Goal: Task Accomplishment & Management: Use online tool/utility

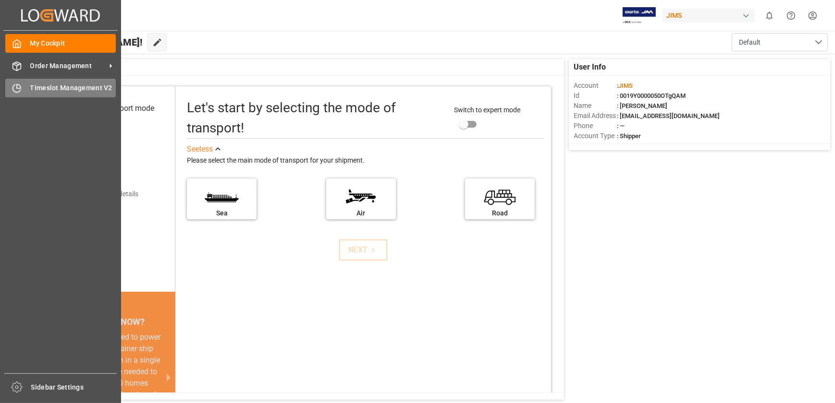
click at [17, 81] on div "Timeslot Management V2 Timeslot Management V2" at bounding box center [60, 88] width 110 height 19
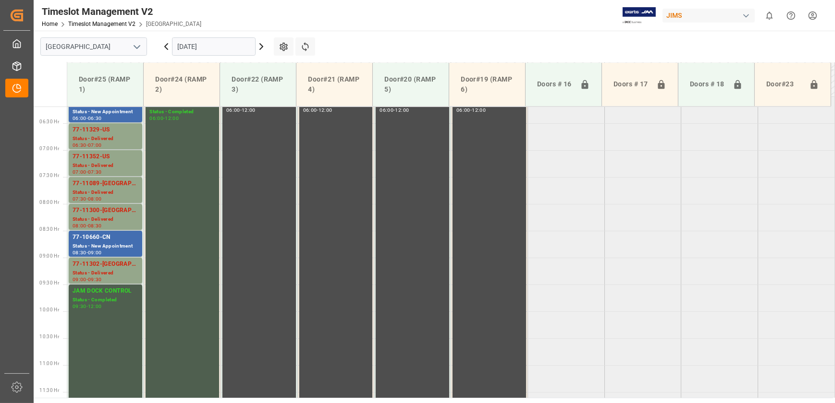
scroll to position [434, 0]
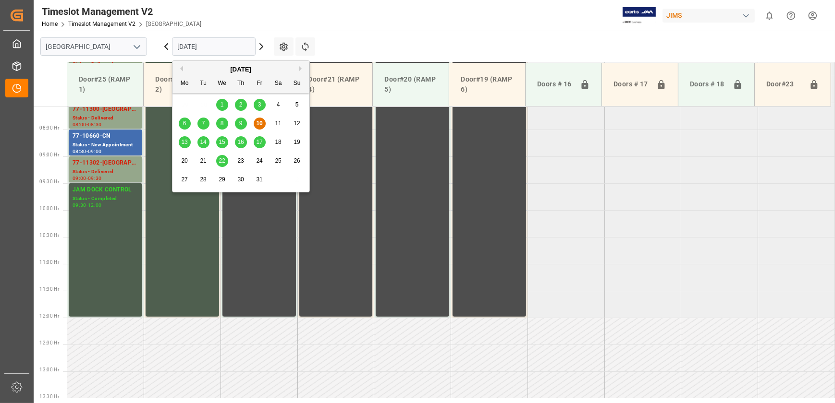
click at [227, 46] on input "[DATE]" at bounding box center [214, 46] width 84 height 18
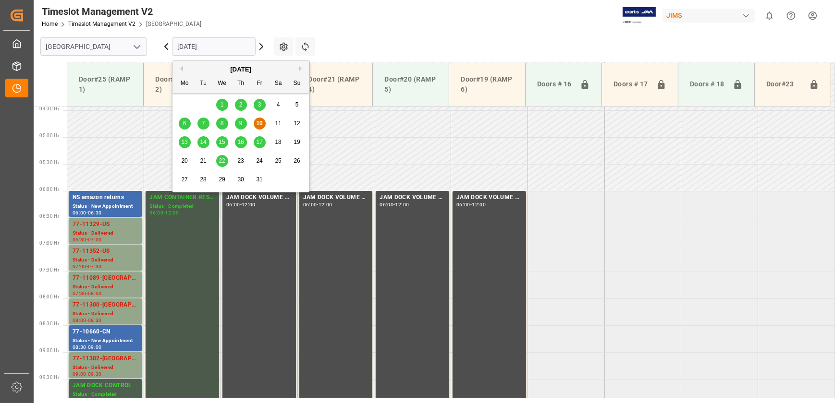
scroll to position [259, 0]
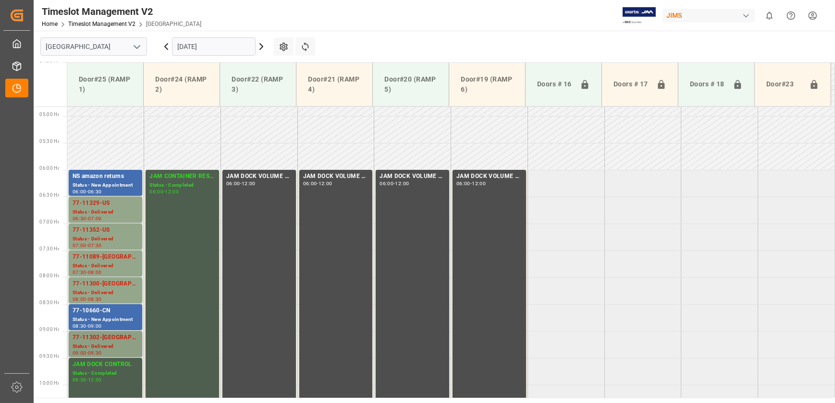
click at [116, 344] on div "Status - Delivered" at bounding box center [106, 347] width 66 height 8
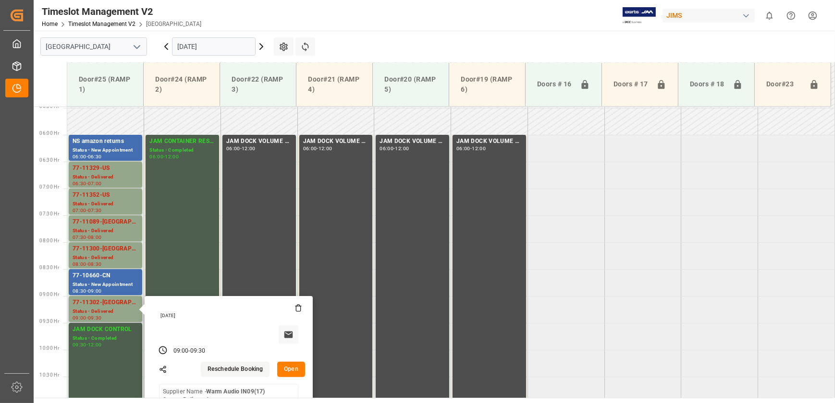
scroll to position [347, 0]
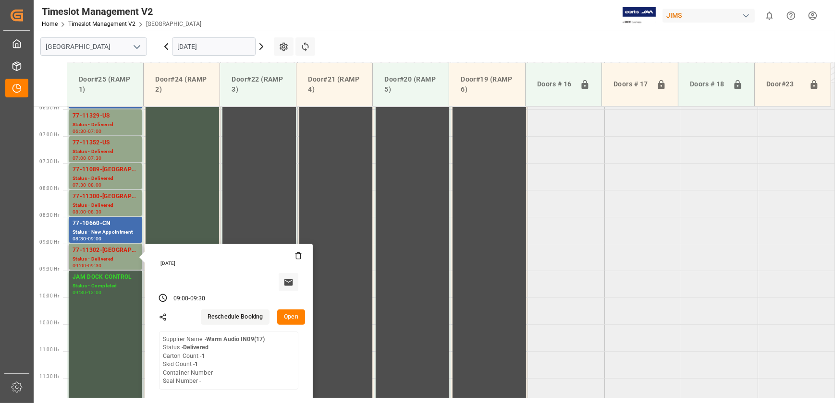
click at [299, 317] on button "Open" at bounding box center [291, 317] width 28 height 15
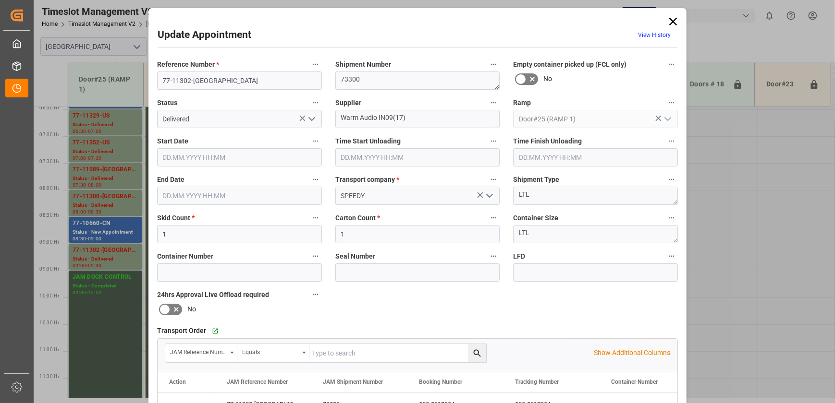
type input "1"
type input "[DATE] 09:00"
type input "[DATE] 07:45"
type input "[DATE] 08:00"
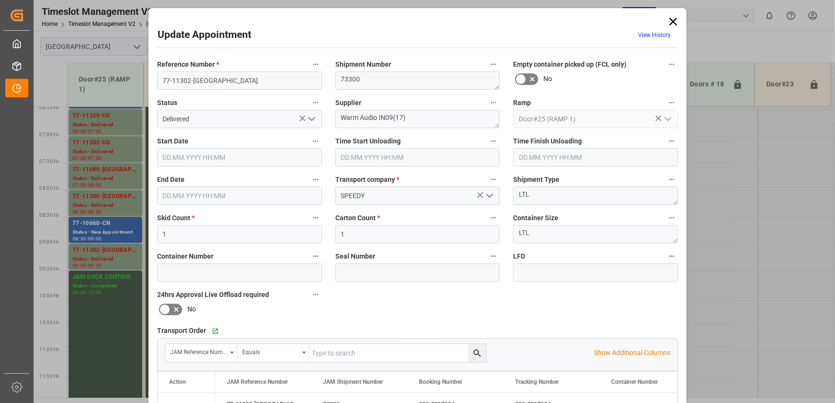
type input "[DATE] 09:30"
type input "[DATE] 14:24"
click at [217, 80] on input "77-11302-[GEOGRAPHIC_DATA]" at bounding box center [239, 81] width 165 height 18
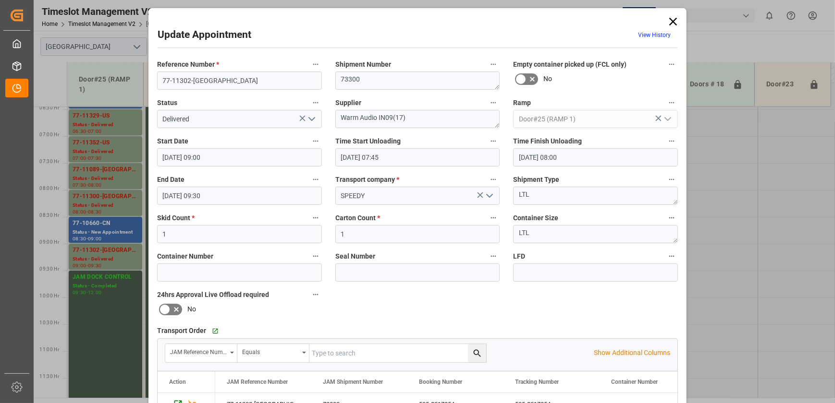
click at [669, 24] on icon at bounding box center [672, 21] width 13 height 13
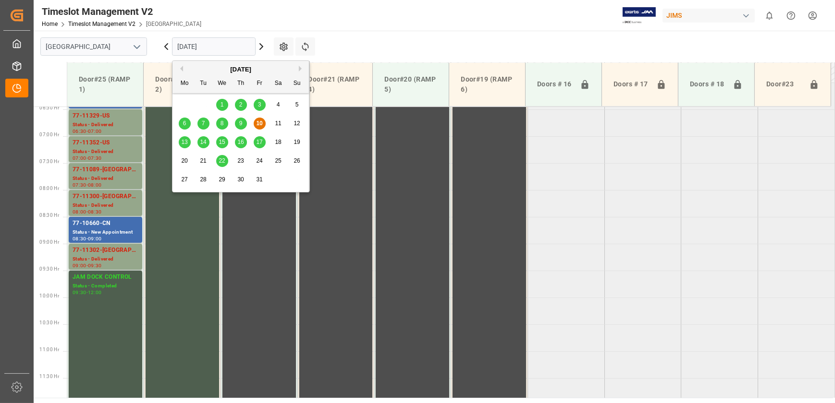
click at [232, 47] on input "[DATE]" at bounding box center [214, 46] width 84 height 18
click at [200, 144] on span "14" at bounding box center [203, 142] width 6 height 7
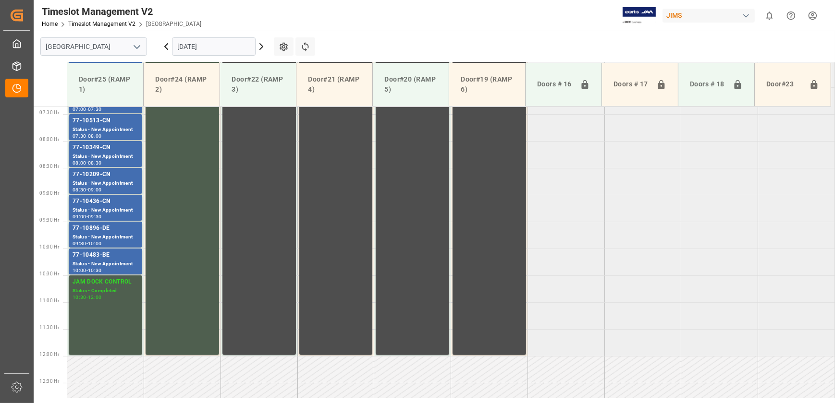
scroll to position [434, 0]
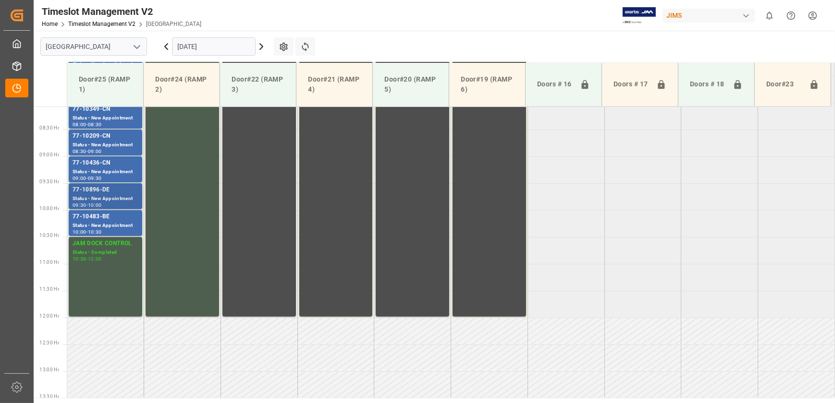
click at [83, 185] on div "77-10896-DE" at bounding box center [106, 190] width 66 height 10
click at [92, 225] on div "Status - New Appointment" at bounding box center [106, 226] width 66 height 8
click at [665, 367] on td at bounding box center [642, 358] width 77 height 27
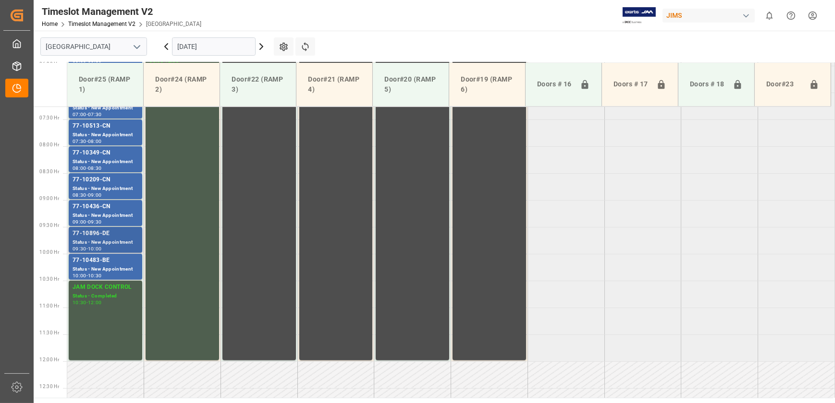
click at [94, 236] on div "77-10896-DE" at bounding box center [106, 234] width 66 height 10
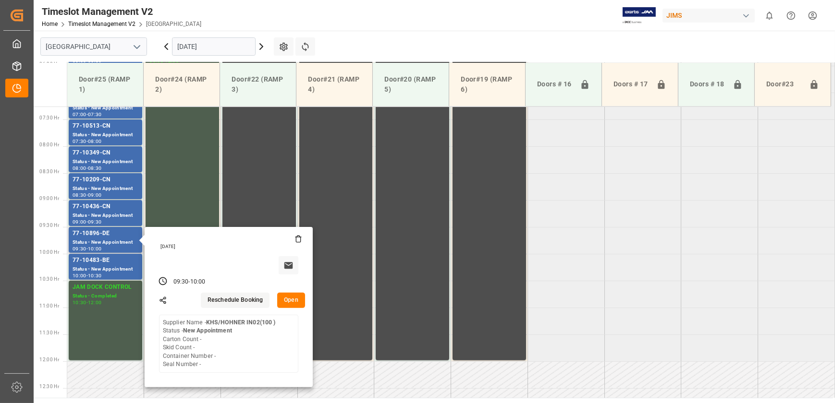
click at [294, 298] on button "Open" at bounding box center [291, 300] width 28 height 15
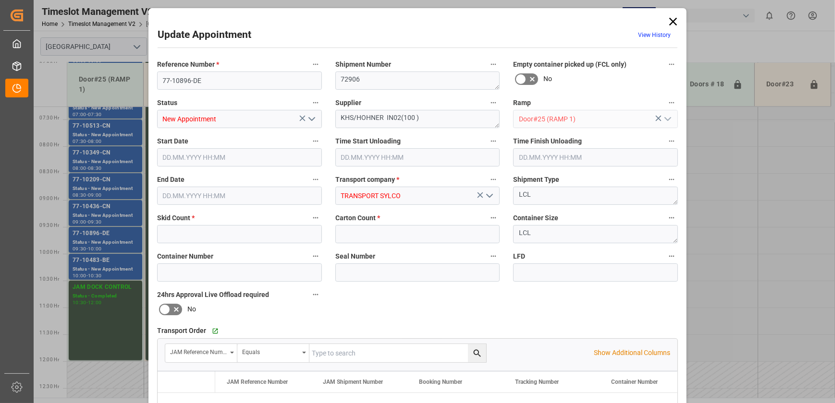
type input "0"
type input "[DATE] 09:30"
type input "[DATE] 10:00"
type input "[DATE] 21:24"
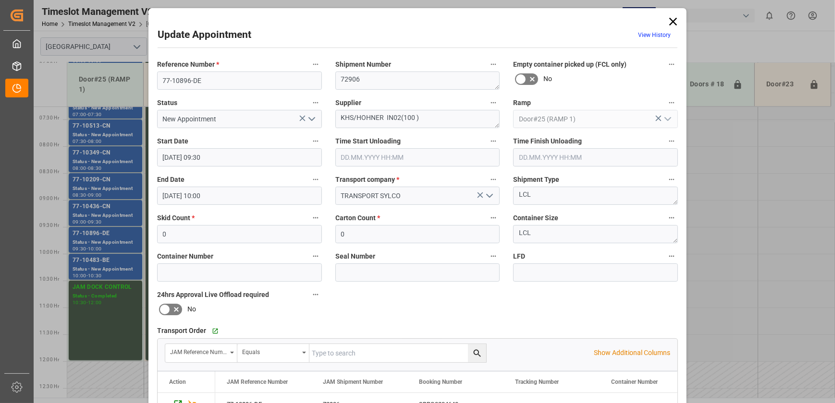
click at [672, 23] on icon at bounding box center [673, 22] width 8 height 8
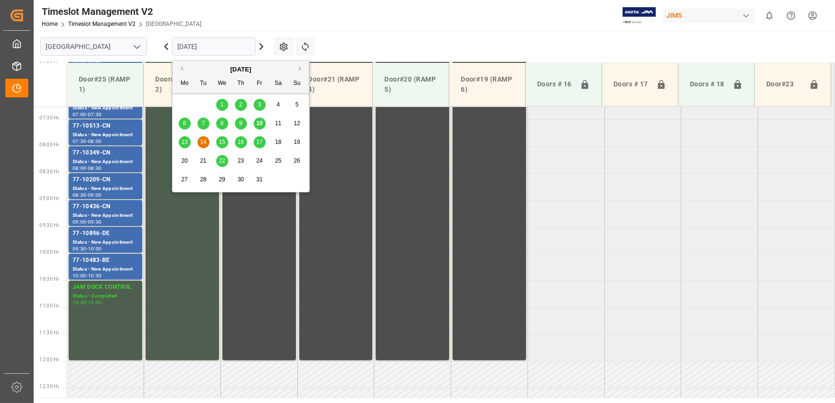
click at [218, 48] on input "[DATE]" at bounding box center [214, 46] width 84 height 18
click at [212, 45] on input "[DATE]" at bounding box center [214, 46] width 84 height 18
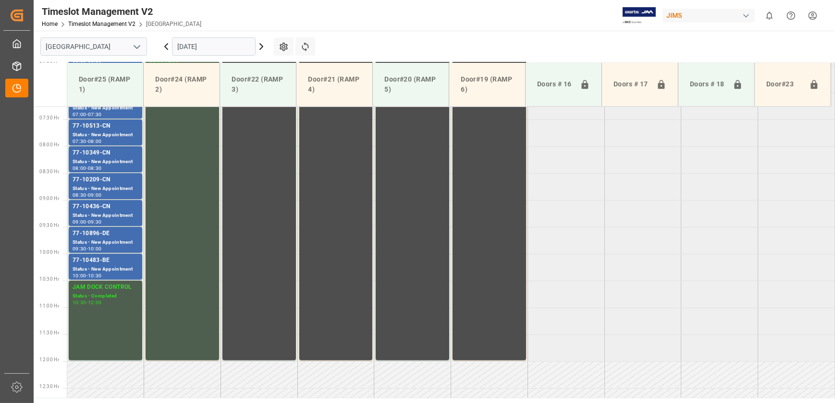
click at [589, 256] on tabel "77-10815-IT Status - New Appointment 06:00 - 06:30 CONTAINER RESERVED Status - …" at bounding box center [450, 361] width 767 height 1291
click at [261, 47] on icon at bounding box center [262, 47] width 12 height 12
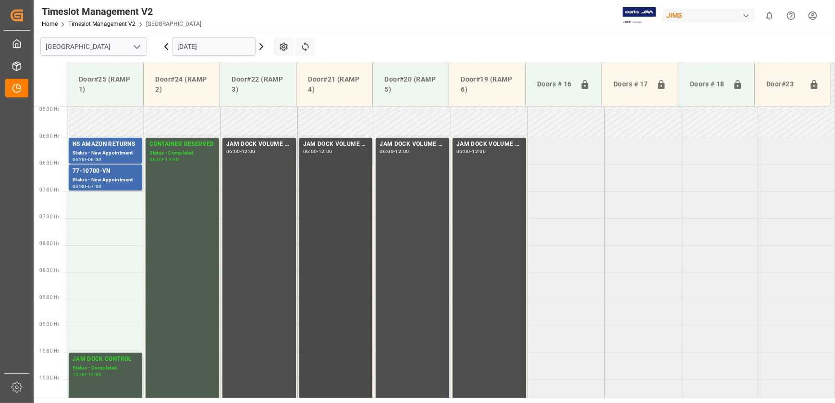
scroll to position [216, 0]
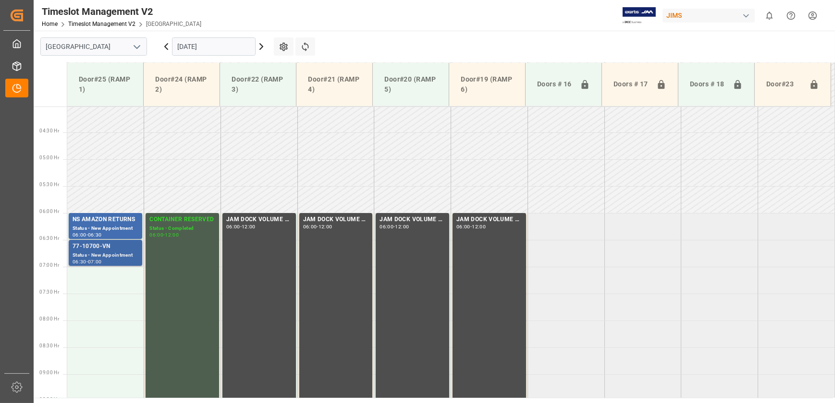
click at [116, 252] on div "Status - New Appointment" at bounding box center [106, 256] width 66 height 8
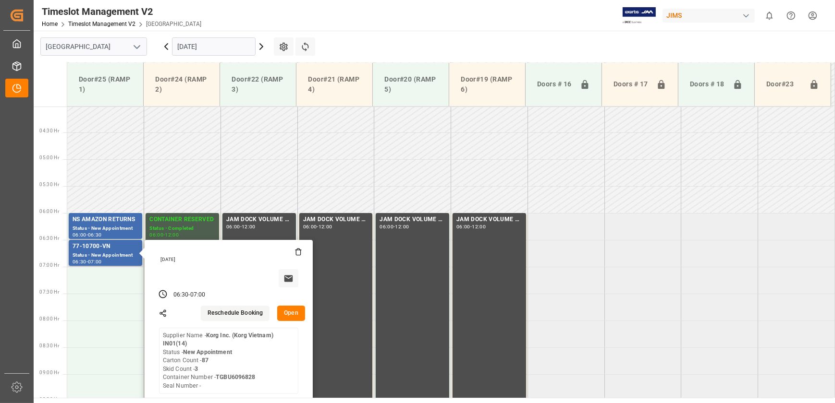
click at [286, 312] on button "Open" at bounding box center [291, 313] width 28 height 15
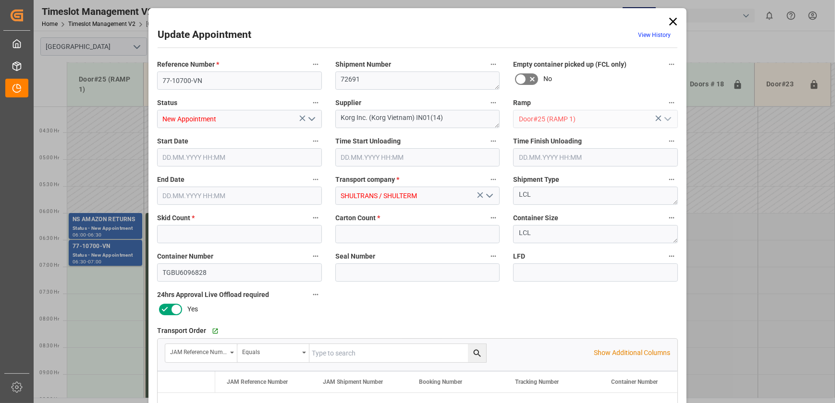
type input "3"
type input "87"
type input "[DATE] 06:30"
type input "[DATE] 07:00"
type input "[DATE] 12:33"
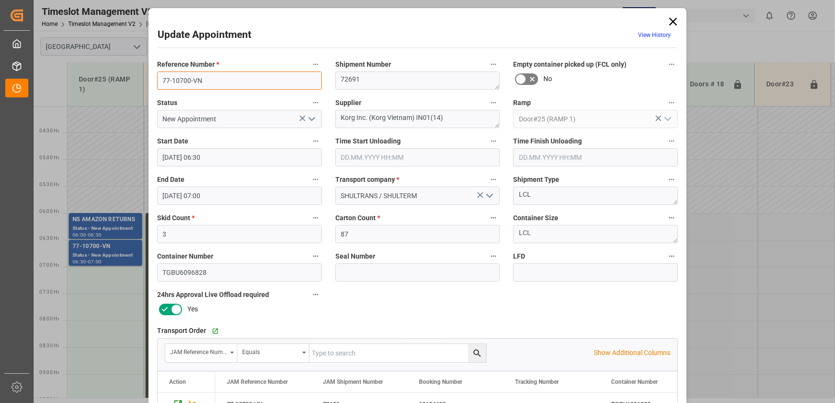
click at [230, 78] on input "77-10700-VN" at bounding box center [239, 81] width 165 height 18
click at [669, 24] on icon at bounding box center [673, 22] width 8 height 8
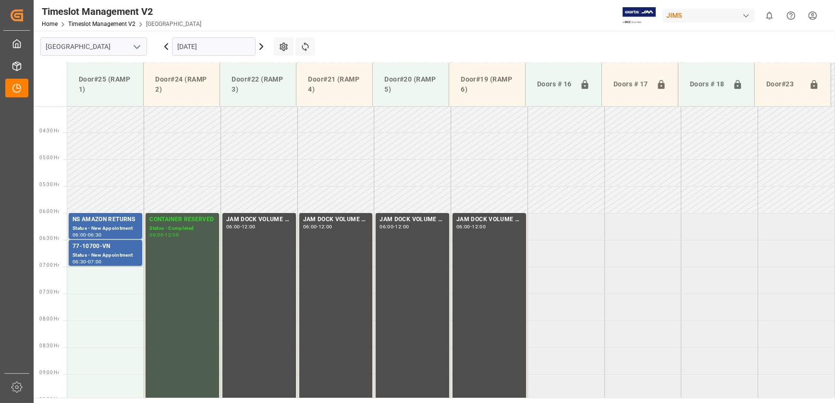
click at [262, 48] on icon at bounding box center [262, 47] width 12 height 12
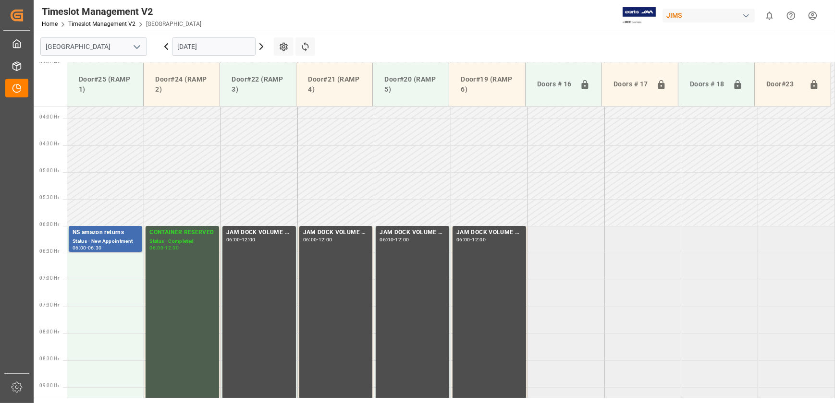
scroll to position [259, 0]
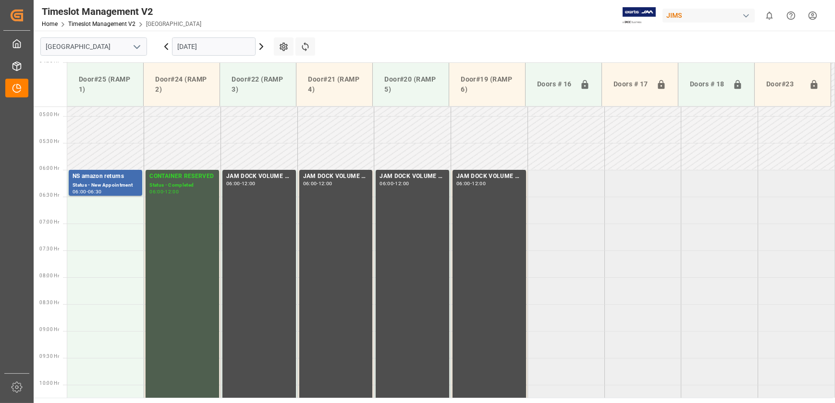
click at [163, 43] on icon at bounding box center [166, 47] width 12 height 12
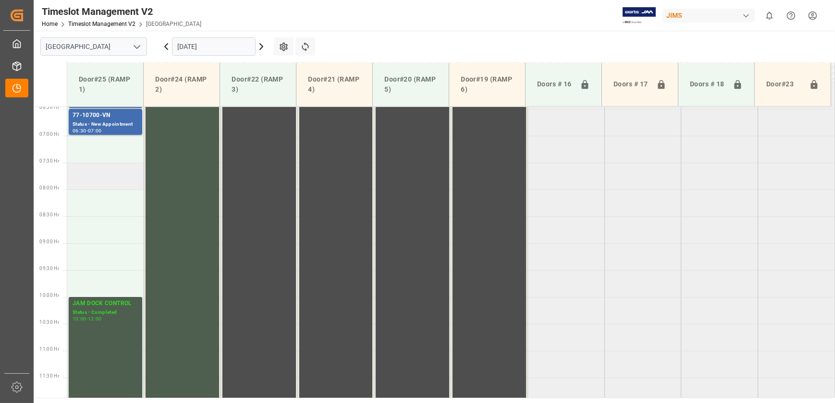
scroll to position [347, 0]
click at [117, 129] on div "06:30 - 07:00" at bounding box center [106, 131] width 66 height 5
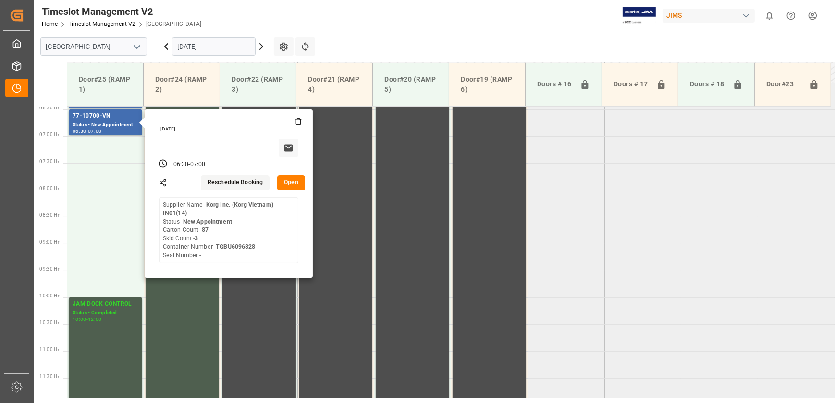
click at [169, 46] on icon at bounding box center [166, 47] width 12 height 12
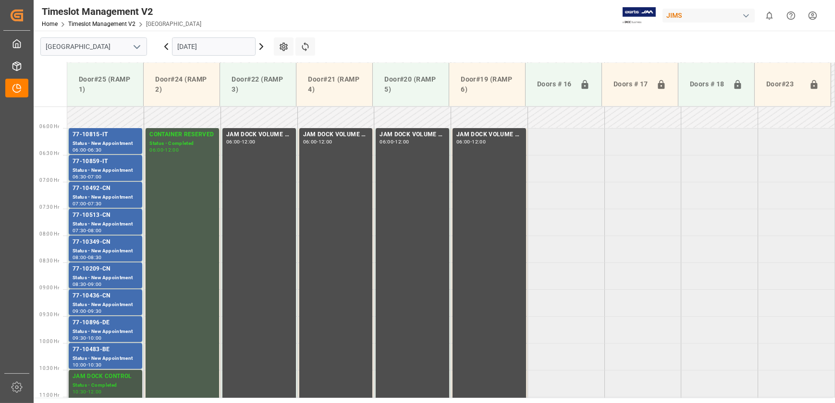
scroll to position [390, 0]
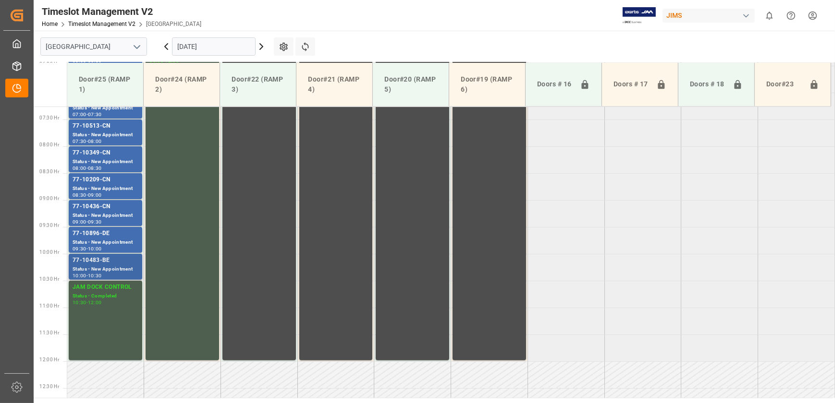
click at [104, 255] on div "77-10483-BE Status - New Appointment 10:00 - 10:30" at bounding box center [105, 267] width 73 height 26
click at [107, 227] on div "77-10896-DE Status - New Appointment 09:30 - 10:00" at bounding box center [105, 240] width 73 height 26
click at [91, 264] on div "77-10483-BE" at bounding box center [106, 261] width 66 height 10
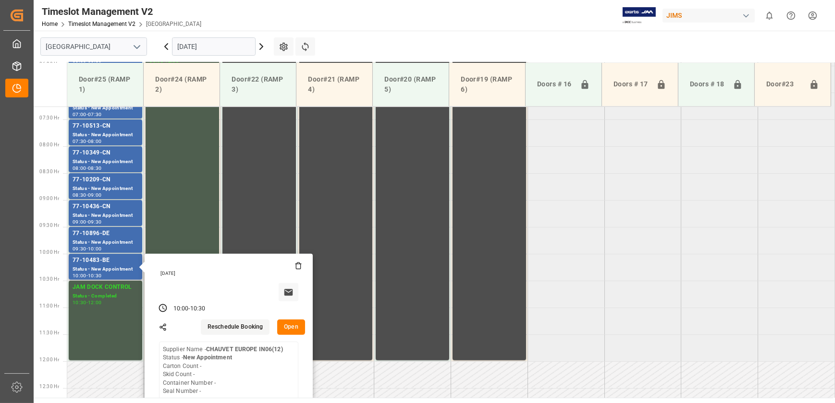
click at [292, 323] on button "Open" at bounding box center [291, 327] width 28 height 15
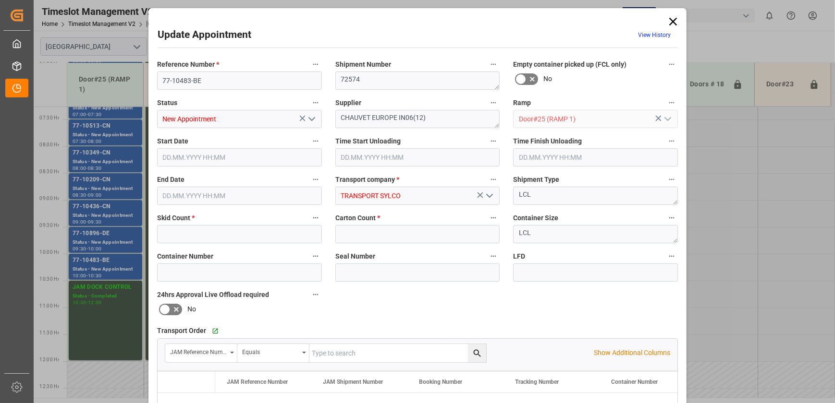
type input "0"
type input "[DATE] 10:00"
type input "[DATE] 10:30"
type input "[DATE] 21:24"
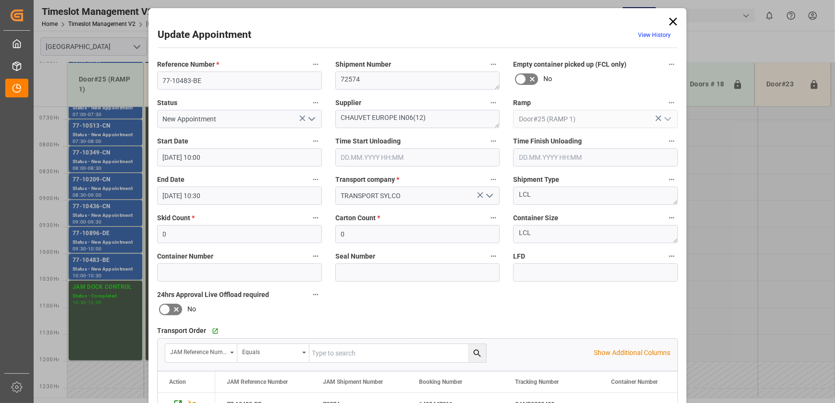
click at [668, 24] on icon at bounding box center [672, 21] width 13 height 13
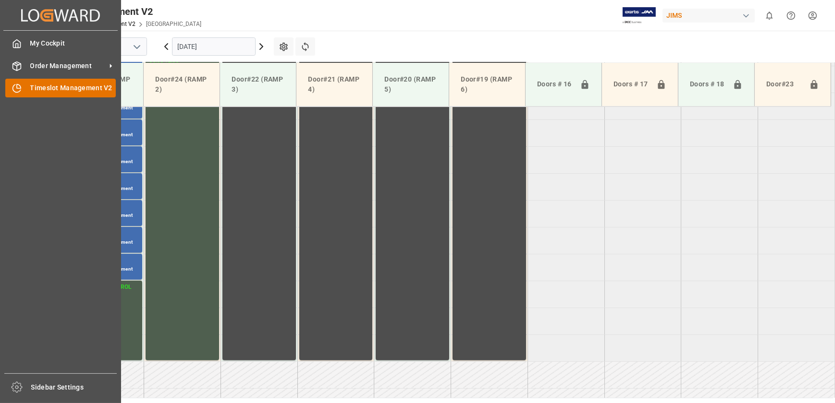
click at [26, 80] on div "Timeslot Management V2 Timeslot Management V2" at bounding box center [60, 88] width 110 height 19
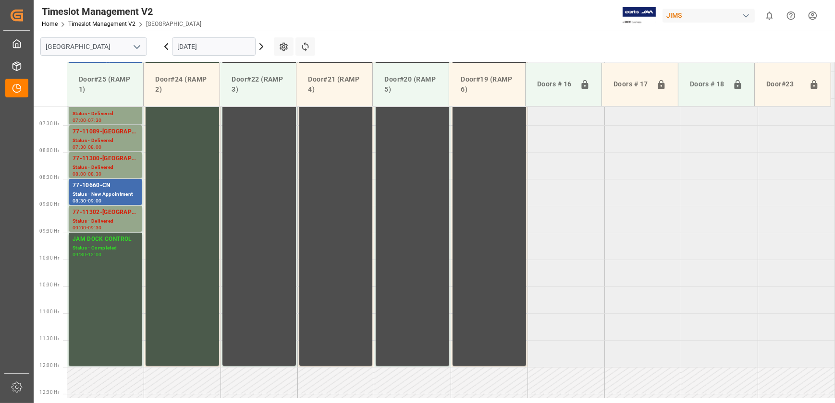
scroll to position [303, 0]
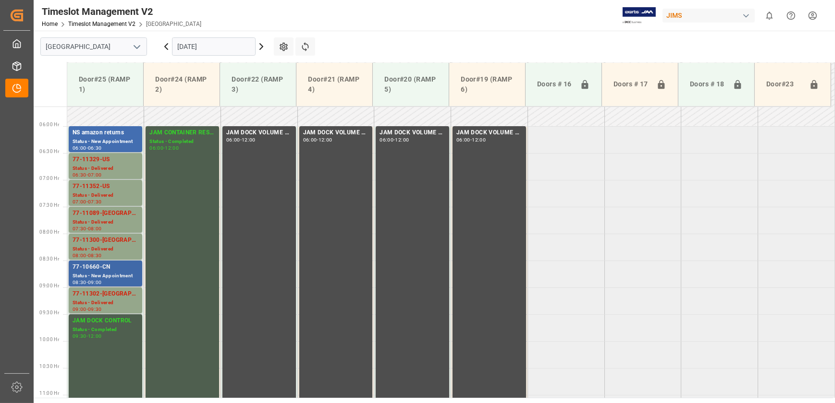
click at [109, 271] on div "77-10660-CN" at bounding box center [106, 268] width 66 height 10
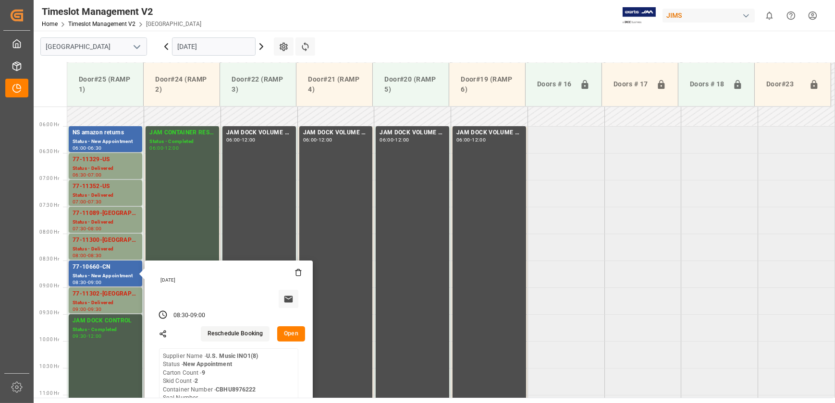
click at [290, 330] on button "Open" at bounding box center [291, 334] width 28 height 15
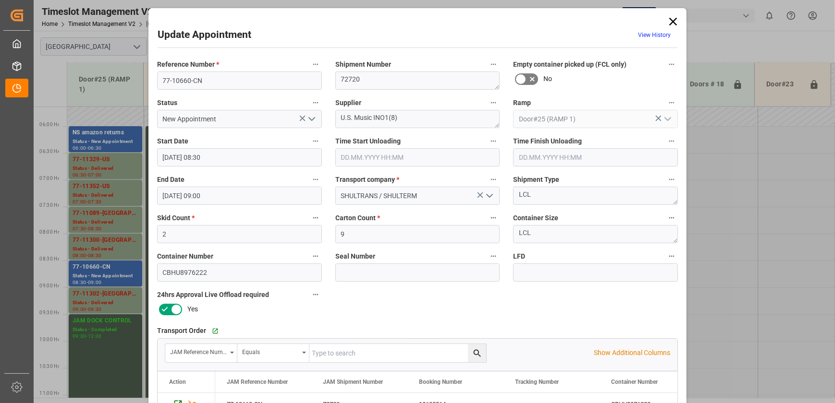
click at [310, 117] on icon "open menu" at bounding box center [312, 119] width 12 height 12
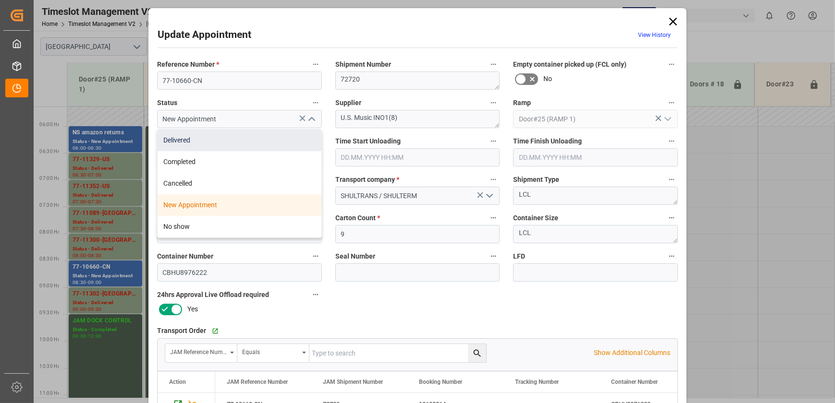
click at [296, 134] on div "Delivered" at bounding box center [240, 141] width 164 height 22
type input "Delivered"
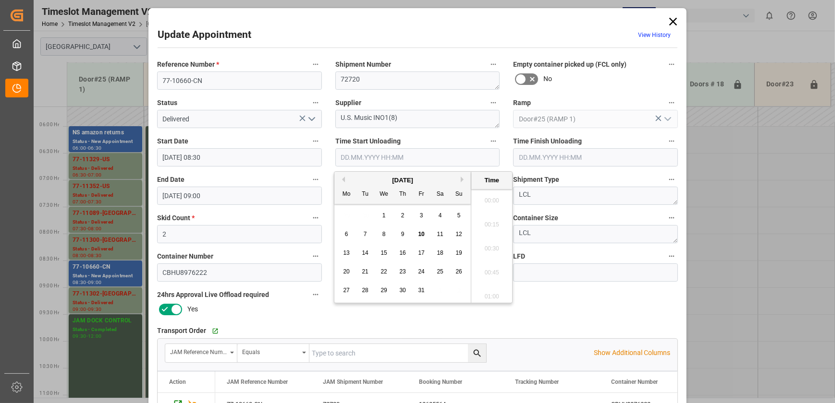
click at [363, 157] on input "text" at bounding box center [417, 157] width 165 height 18
click at [423, 232] on span "10" at bounding box center [421, 234] width 6 height 7
click at [499, 246] on li "09:00" at bounding box center [491, 246] width 41 height 24
type input "[DATE] 09:00"
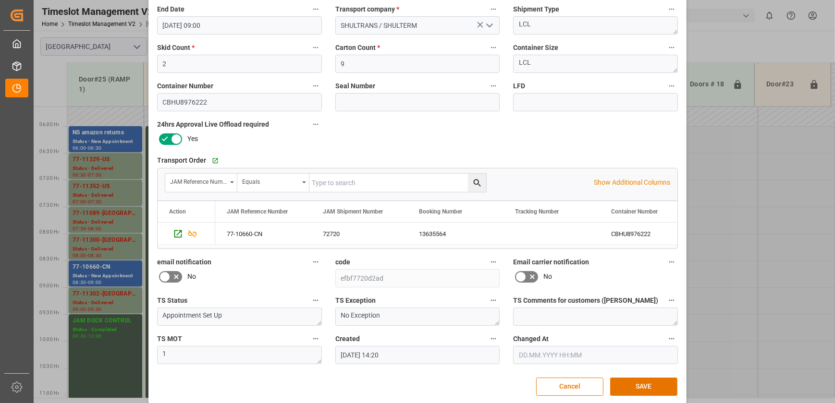
scroll to position [180, 0]
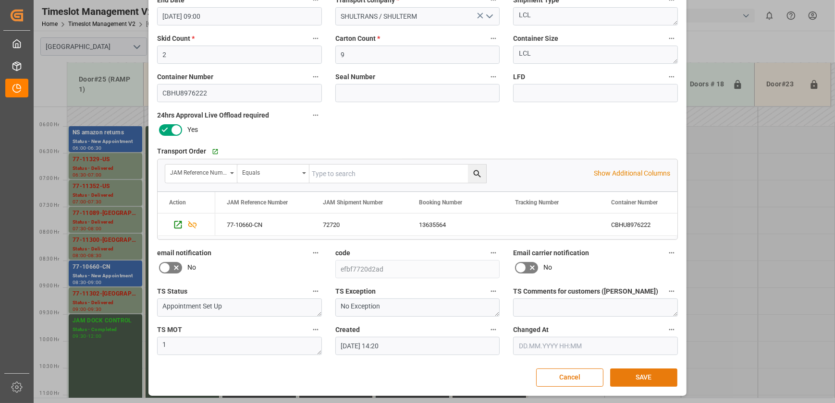
click at [658, 382] on button "SAVE" at bounding box center [643, 378] width 67 height 18
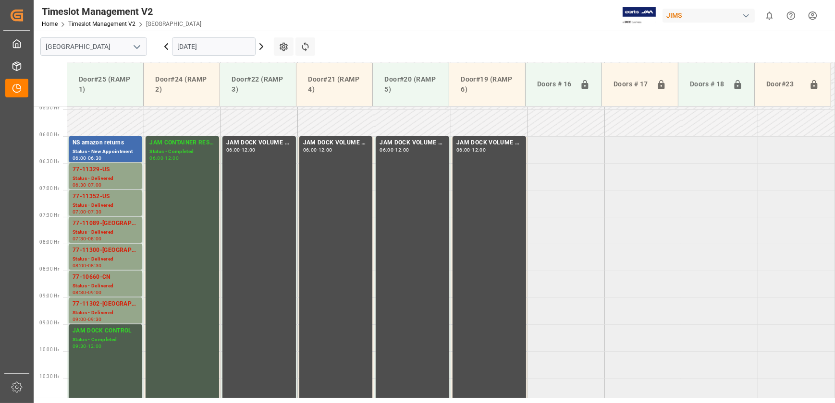
scroll to position [293, 0]
drag, startPoint x: 260, startPoint y: 47, endPoint x: 240, endPoint y: 44, distance: 20.9
click at [260, 46] on icon at bounding box center [262, 47] width 12 height 12
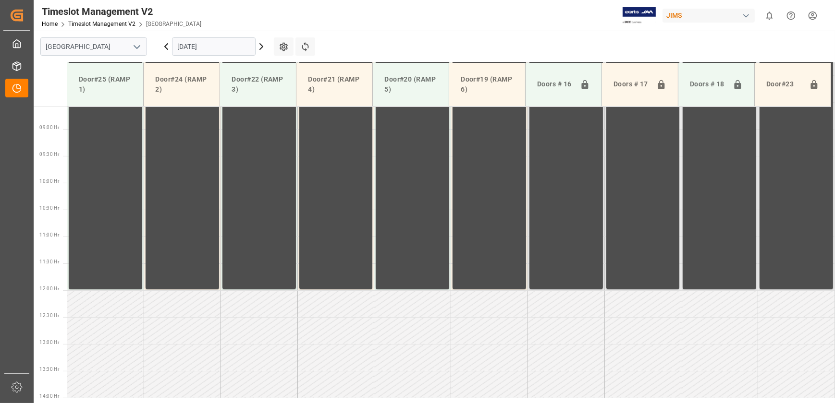
scroll to position [488, 0]
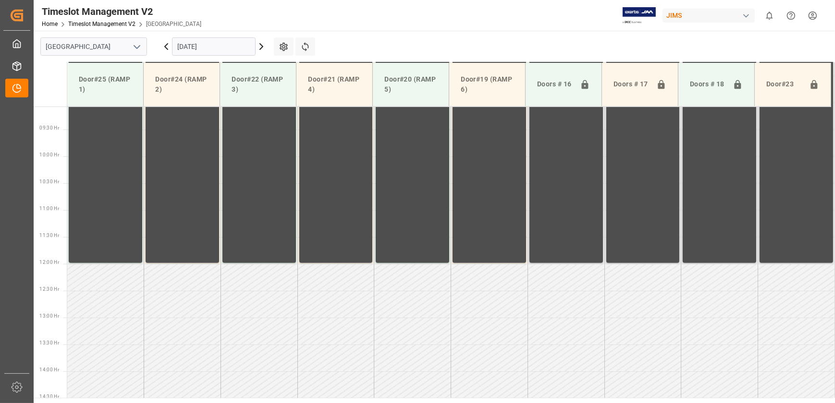
click at [163, 48] on icon at bounding box center [166, 47] width 12 height 12
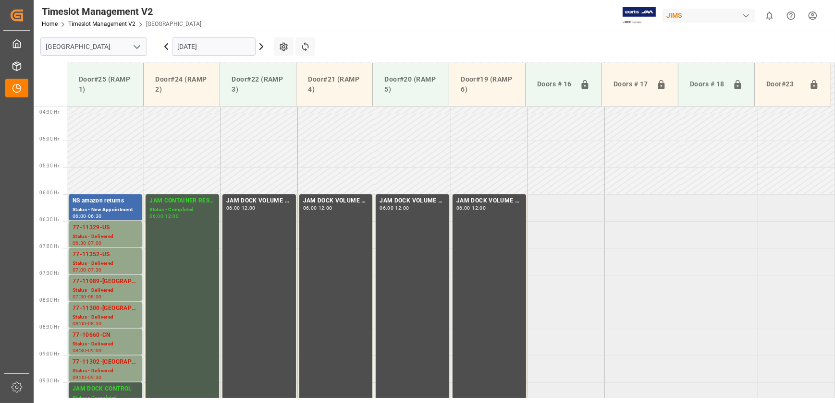
scroll to position [226, 0]
